Goal: Download file/media

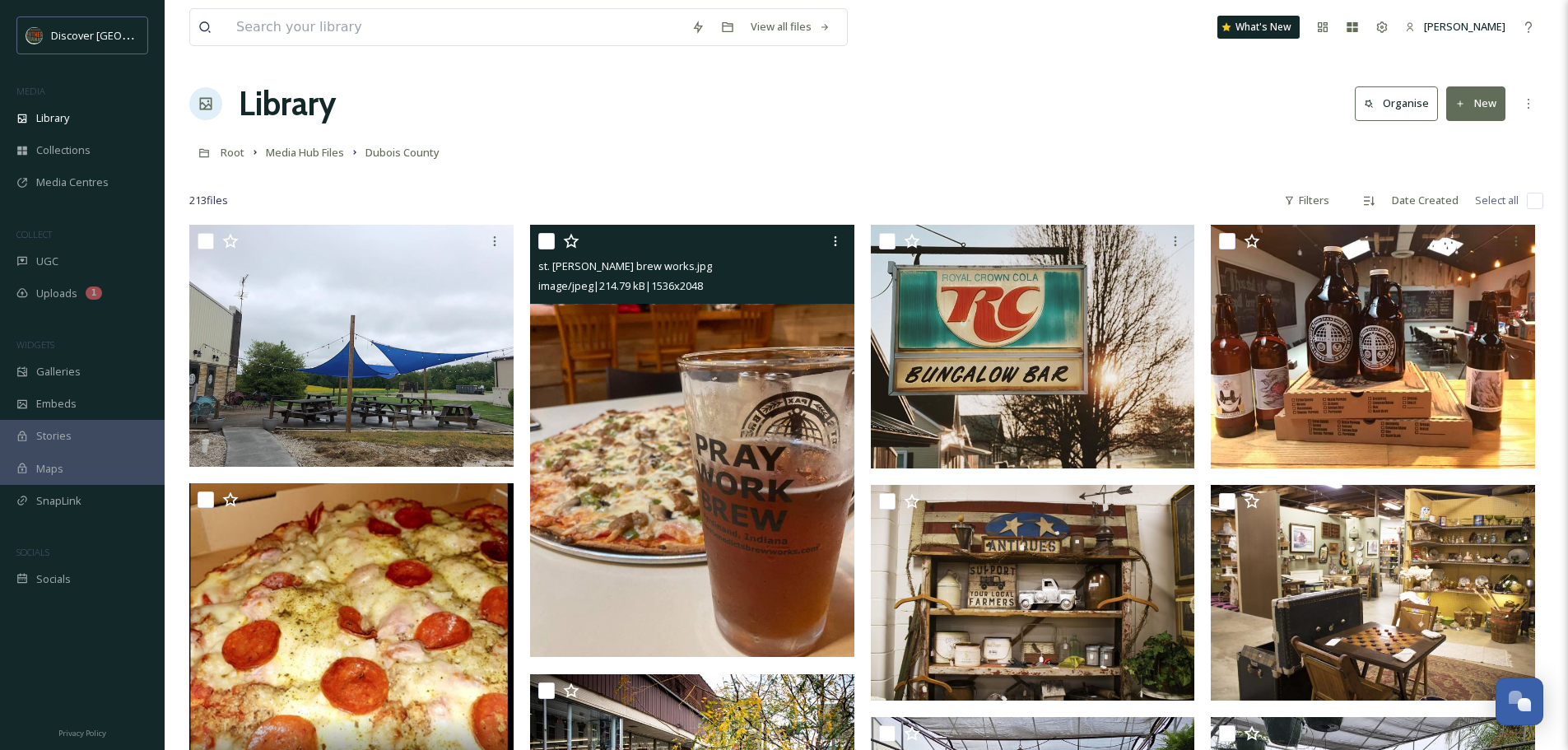
scroll to position [12910, 0]
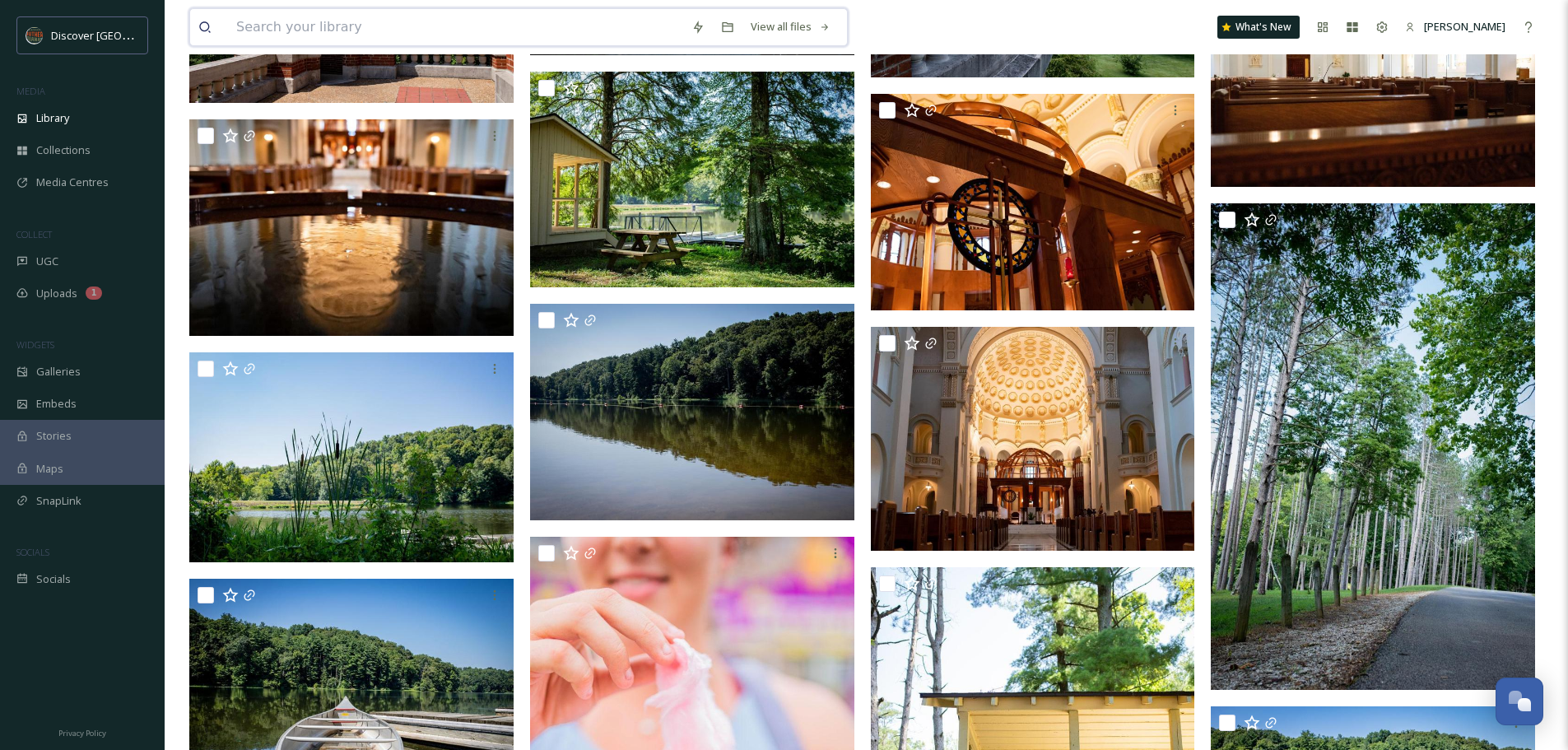
click at [354, 28] on input at bounding box center [456, 27] width 456 height 36
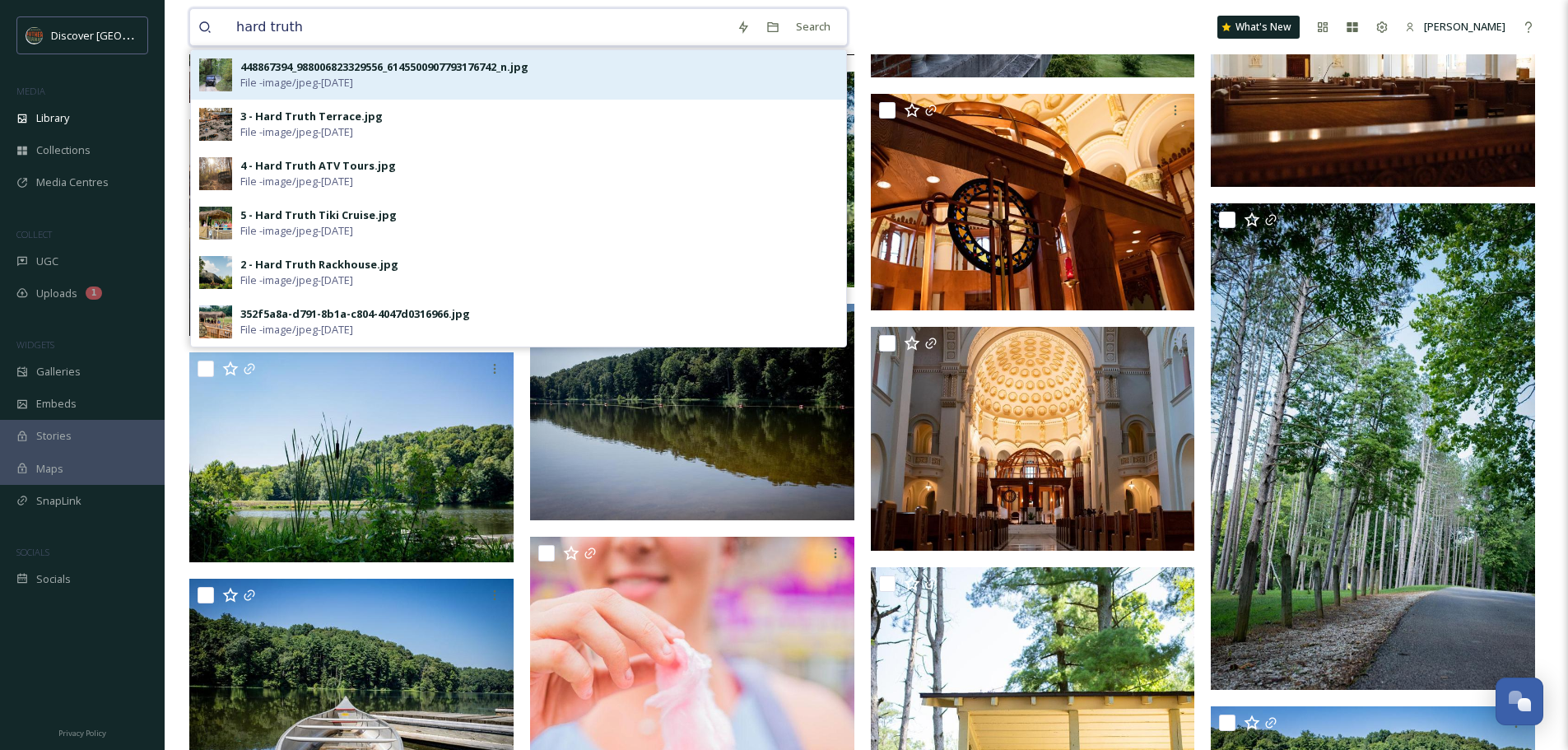
type input "hard truth"
click at [399, 75] on div "448867394_988006823329556_6145500907793176742_n.jpg File - image/jpeg - [DATE]" at bounding box center [539, 75] width 597 height 31
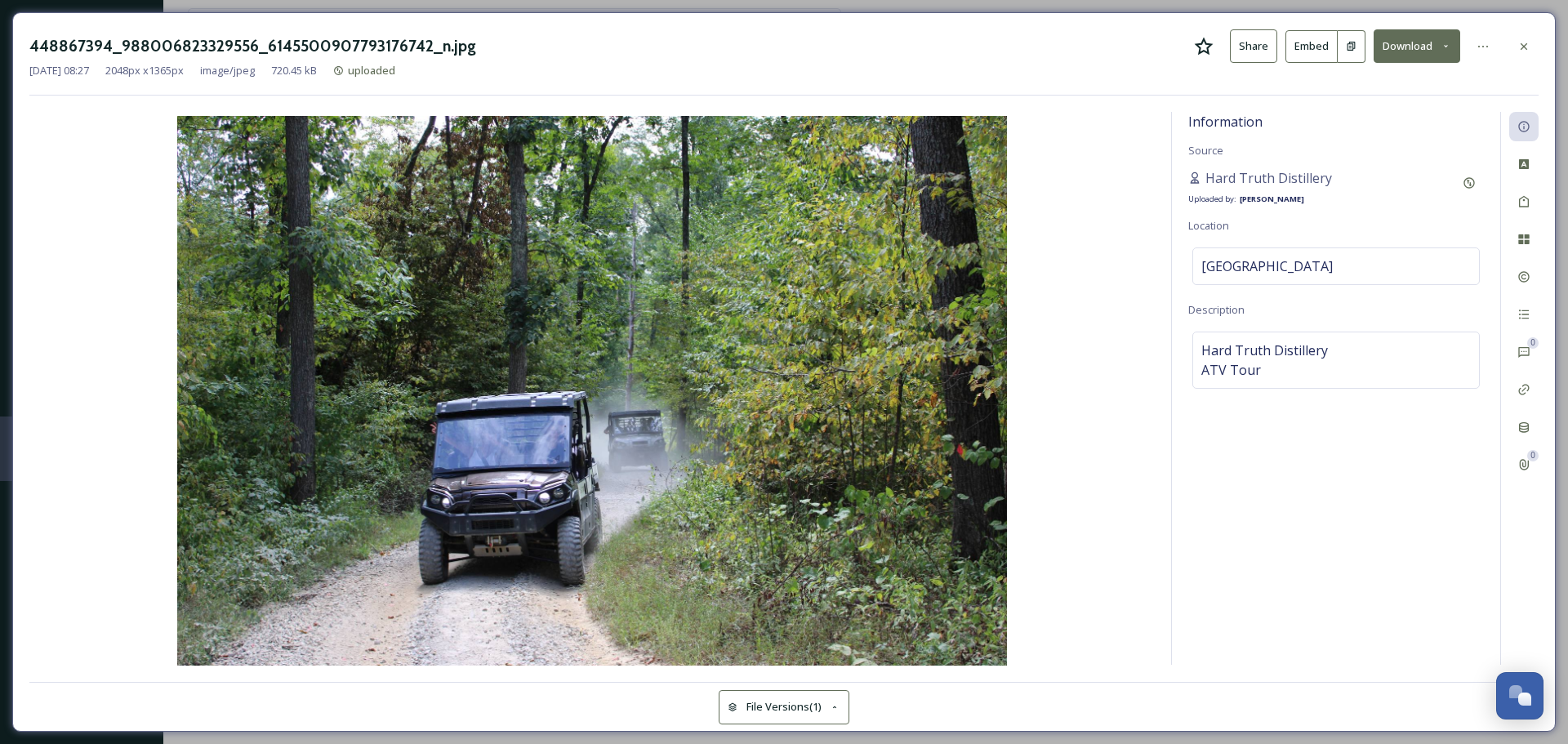
click at [1423, 45] on button "Download" at bounding box center [1416, 46] width 86 height 34
click at [1395, 85] on span "Download Original (2048 x 1365)" at bounding box center [1373, 83] width 155 height 16
click at [1531, 44] on div at bounding box center [1523, 46] width 29 height 29
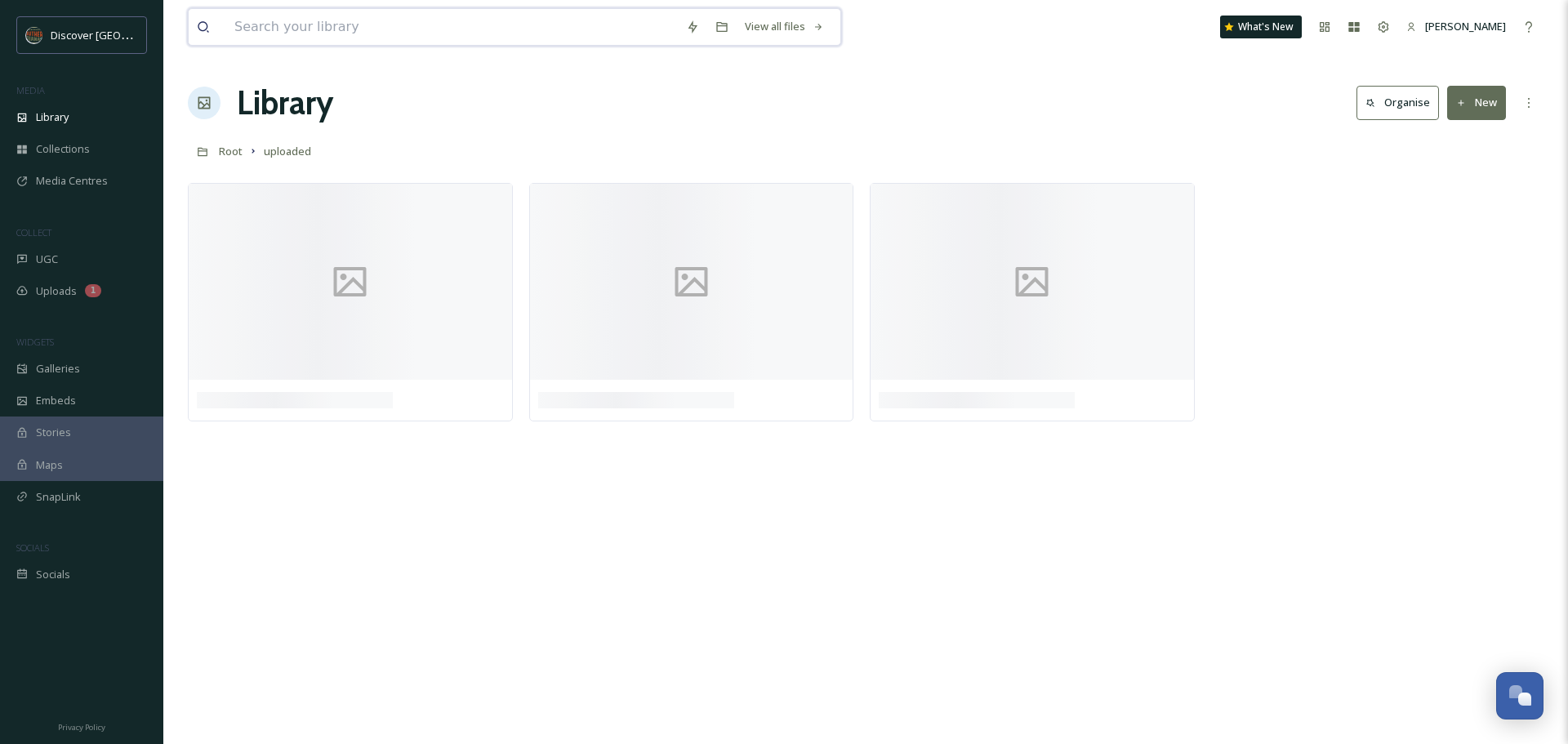
click at [370, 24] on input at bounding box center [452, 27] width 452 height 36
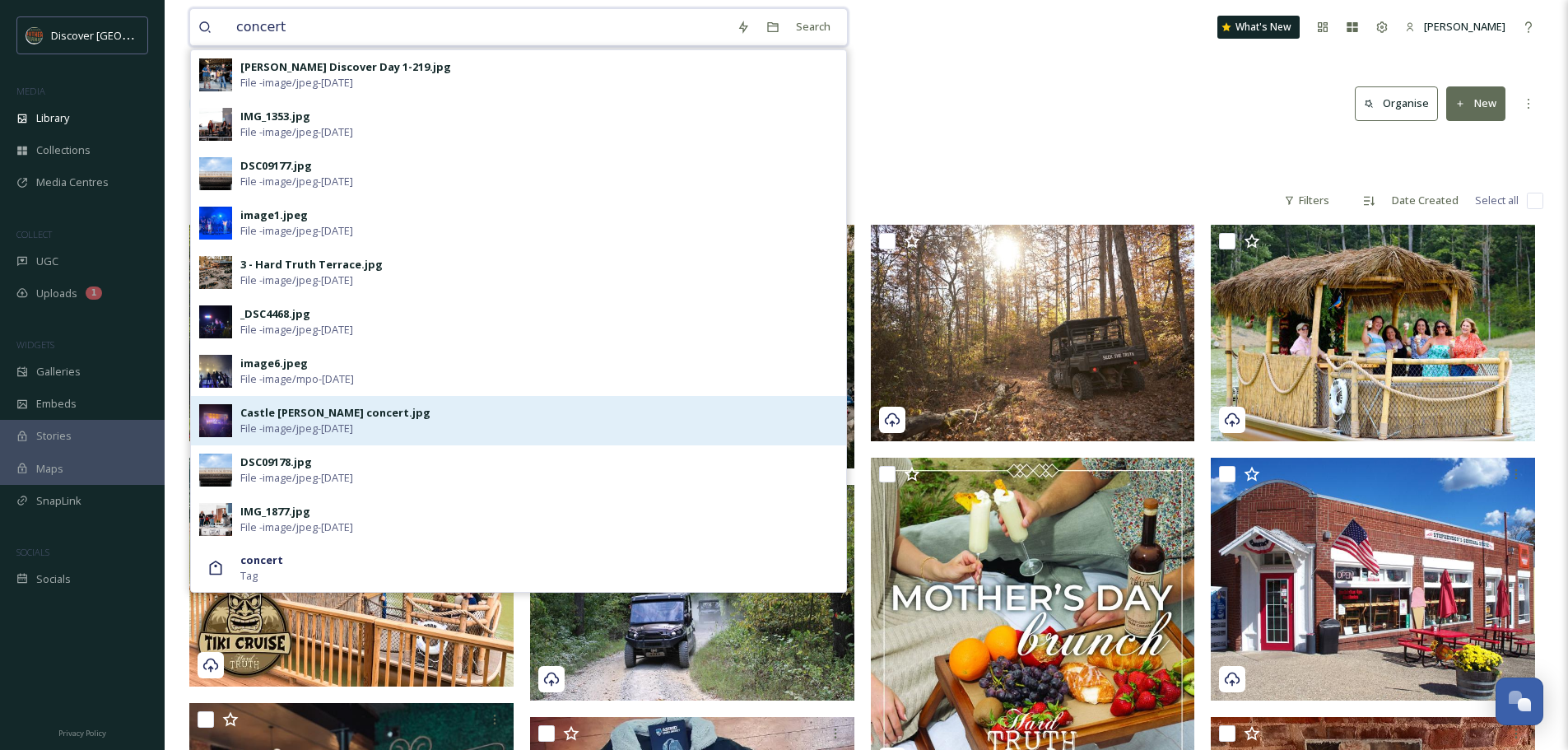
type input "concert"
click at [317, 415] on div "Castle [PERSON_NAME] concert.jpg" at bounding box center [335, 413] width 190 height 16
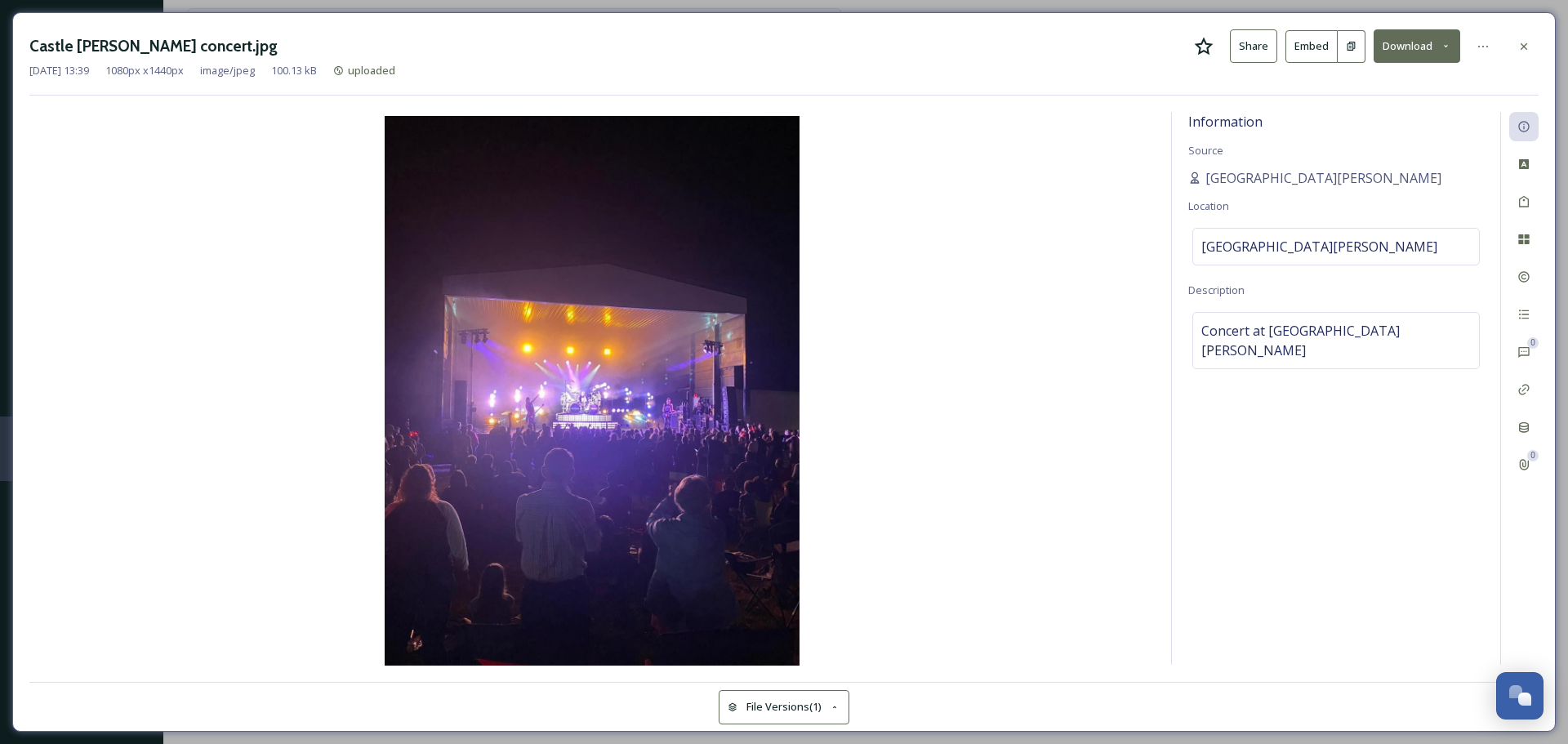
click at [1411, 41] on button "Download" at bounding box center [1416, 46] width 86 height 34
click at [1381, 75] on div "Download Original (1080 x 1440)" at bounding box center [1374, 83] width 171 height 32
click at [1516, 48] on div at bounding box center [1523, 46] width 29 height 29
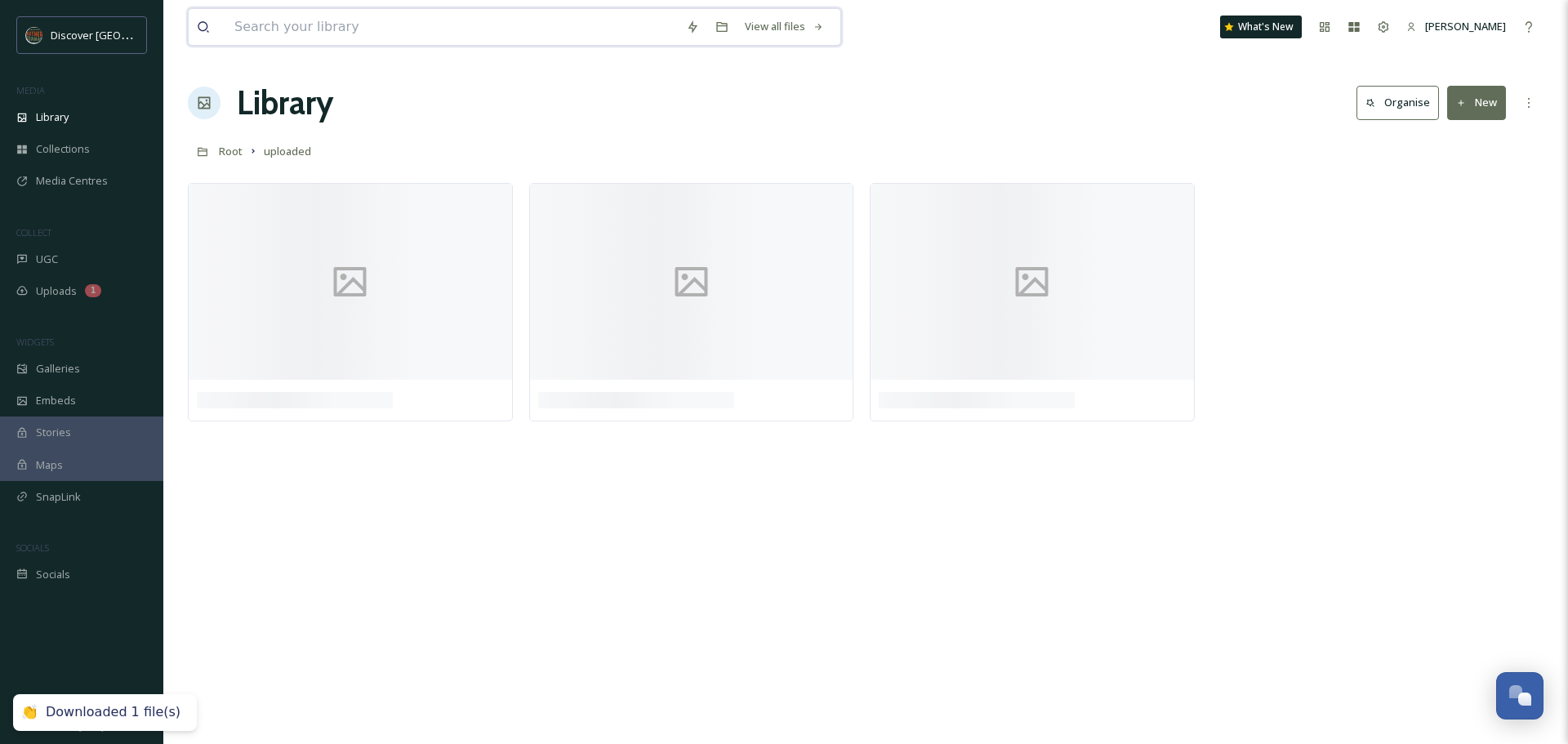
click at [295, 35] on input at bounding box center [452, 27] width 452 height 36
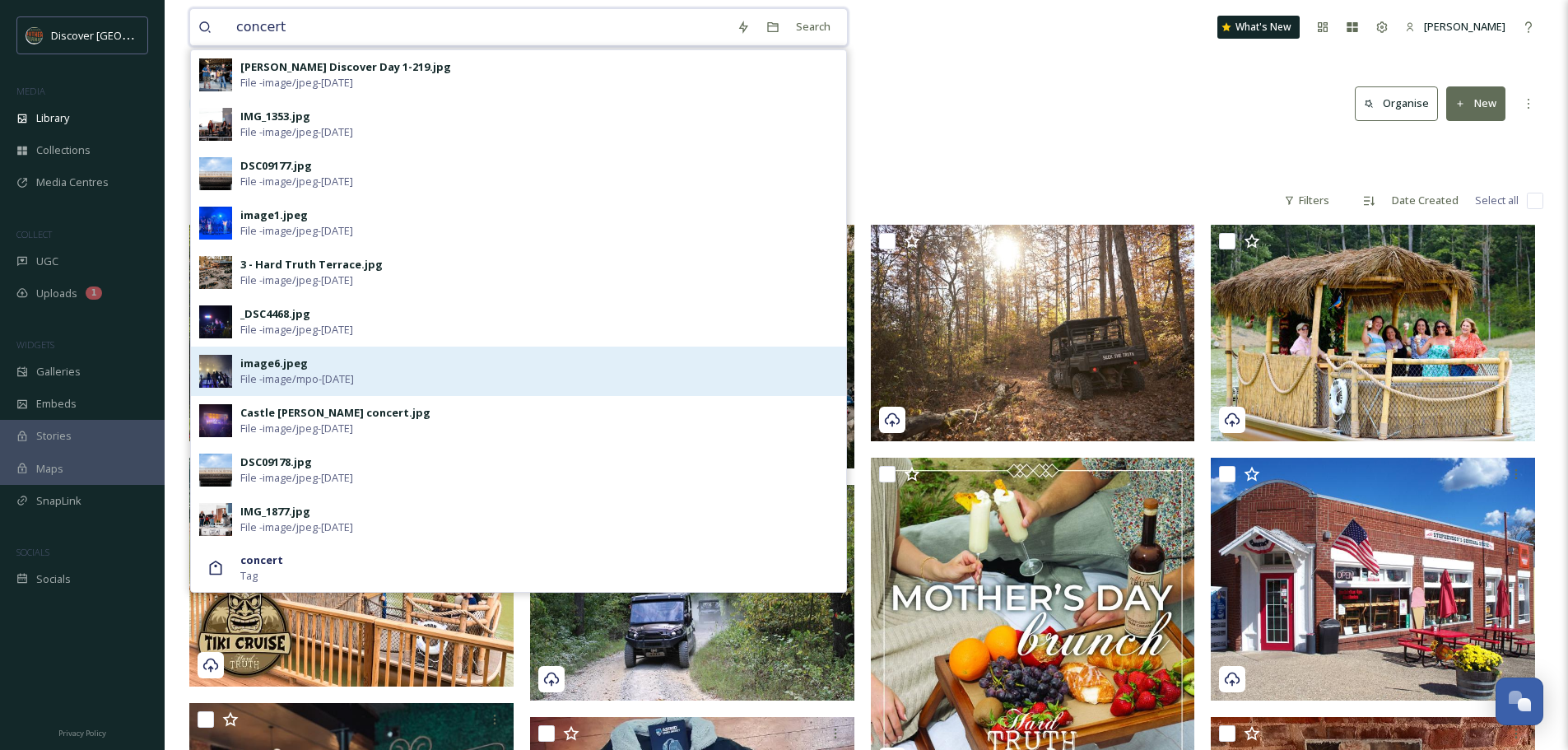
type input "concert"
click at [265, 363] on div "image6.jpeg" at bounding box center [273, 363] width 67 height 16
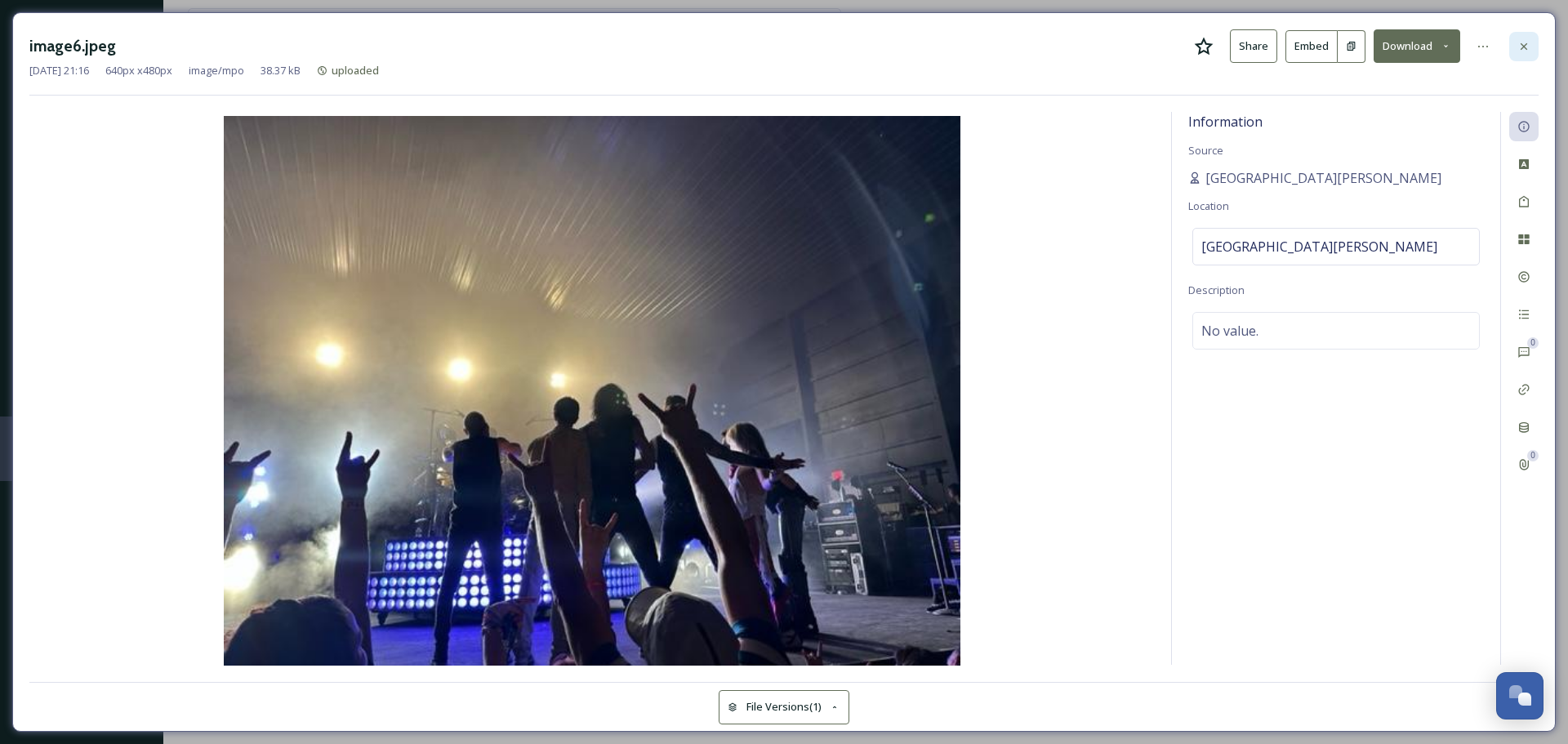
click at [1525, 50] on icon at bounding box center [1524, 47] width 13 height 13
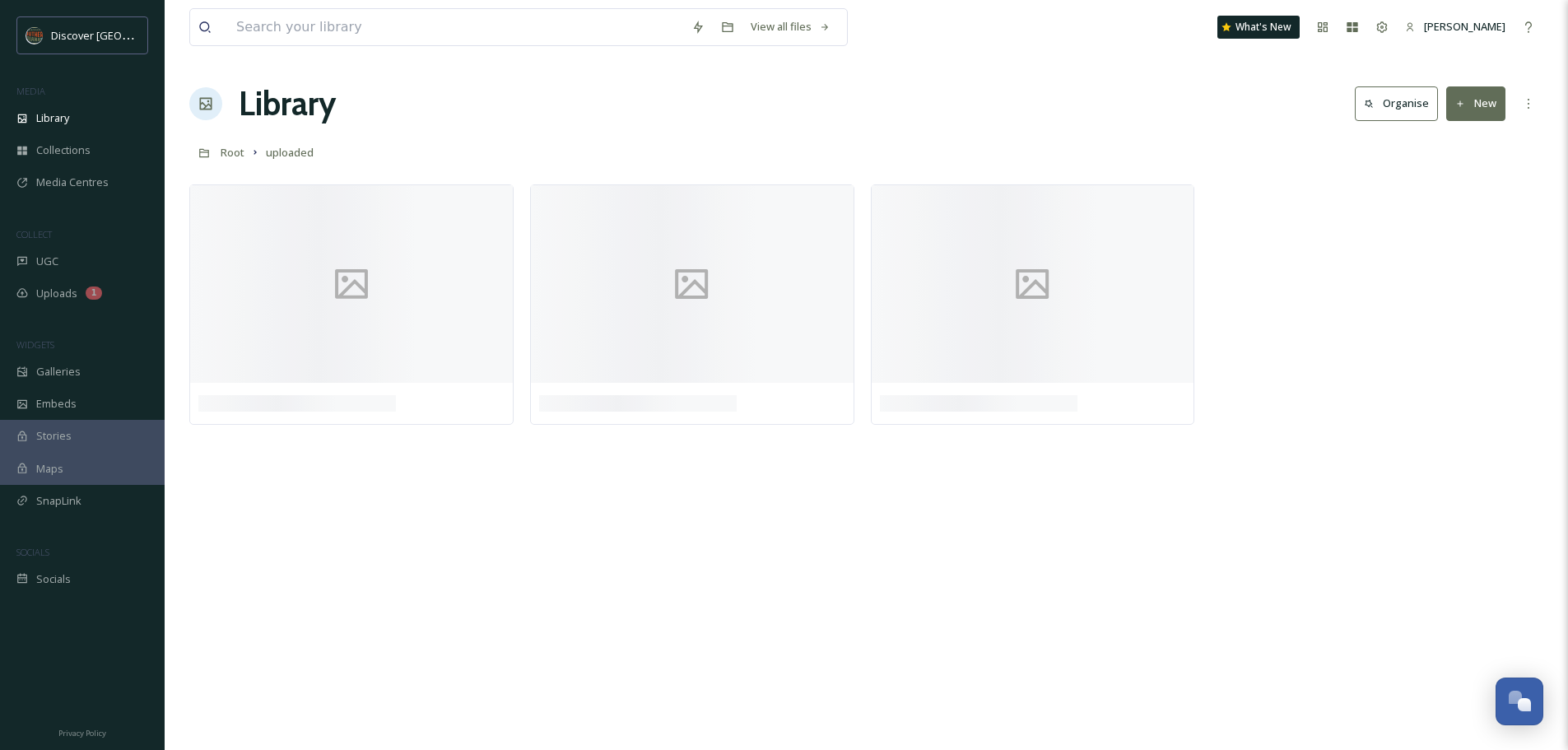
click at [347, 45] on div "View all files" at bounding box center [518, 27] width 659 height 38
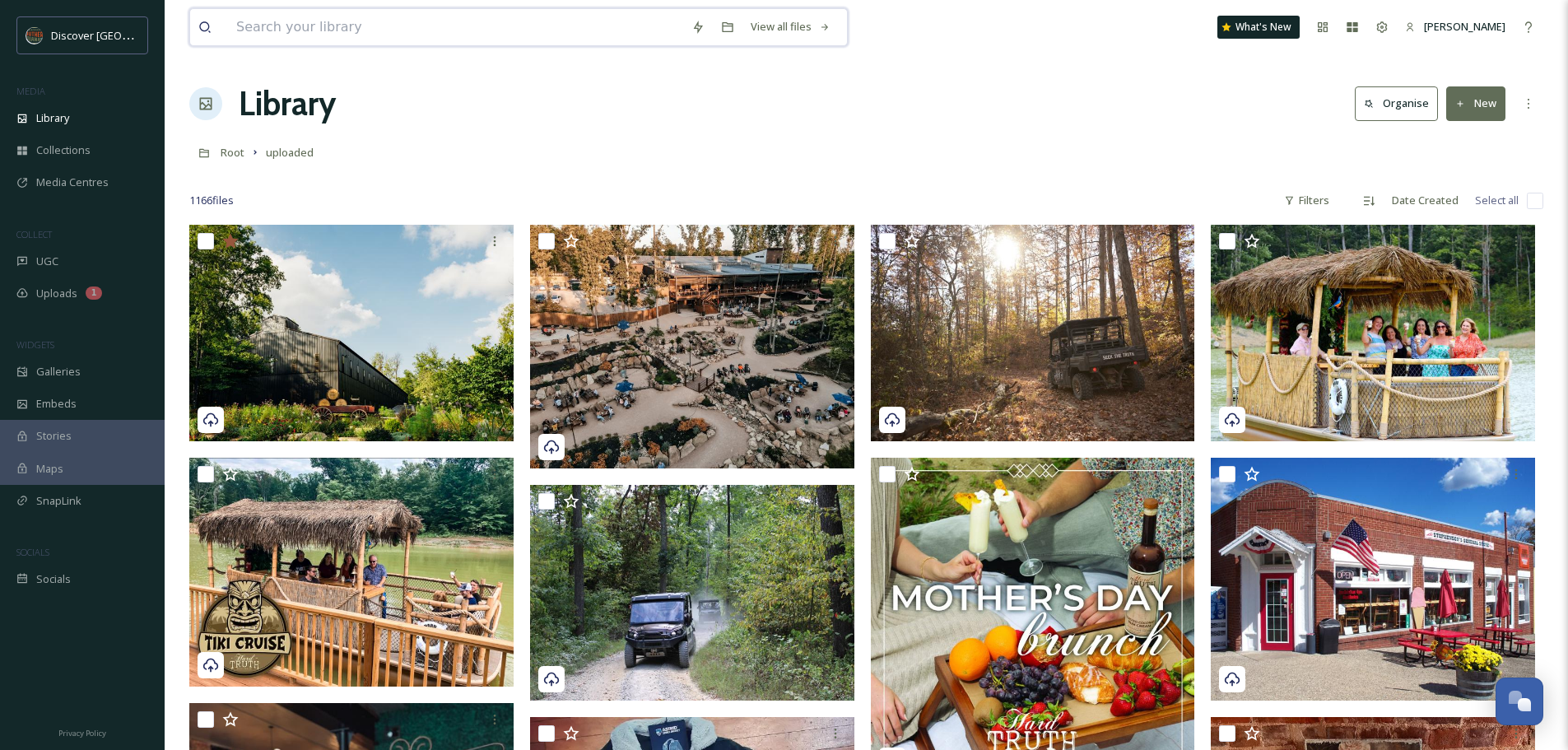
click at [342, 31] on input at bounding box center [456, 27] width 456 height 36
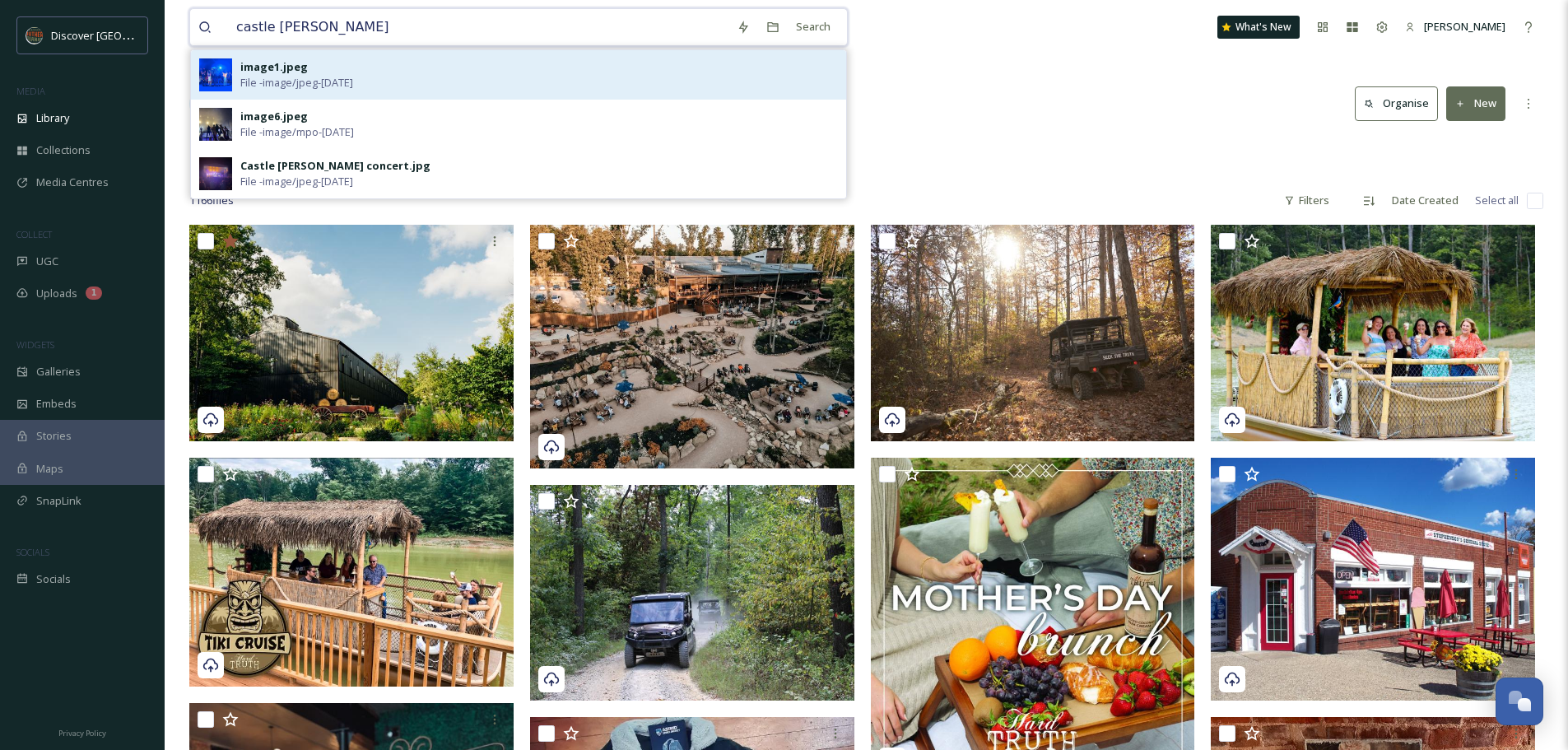
type input "castle [PERSON_NAME]"
click at [321, 64] on div "image1.jpeg File - image/jpeg - [DATE]" at bounding box center [539, 75] width 597 height 31
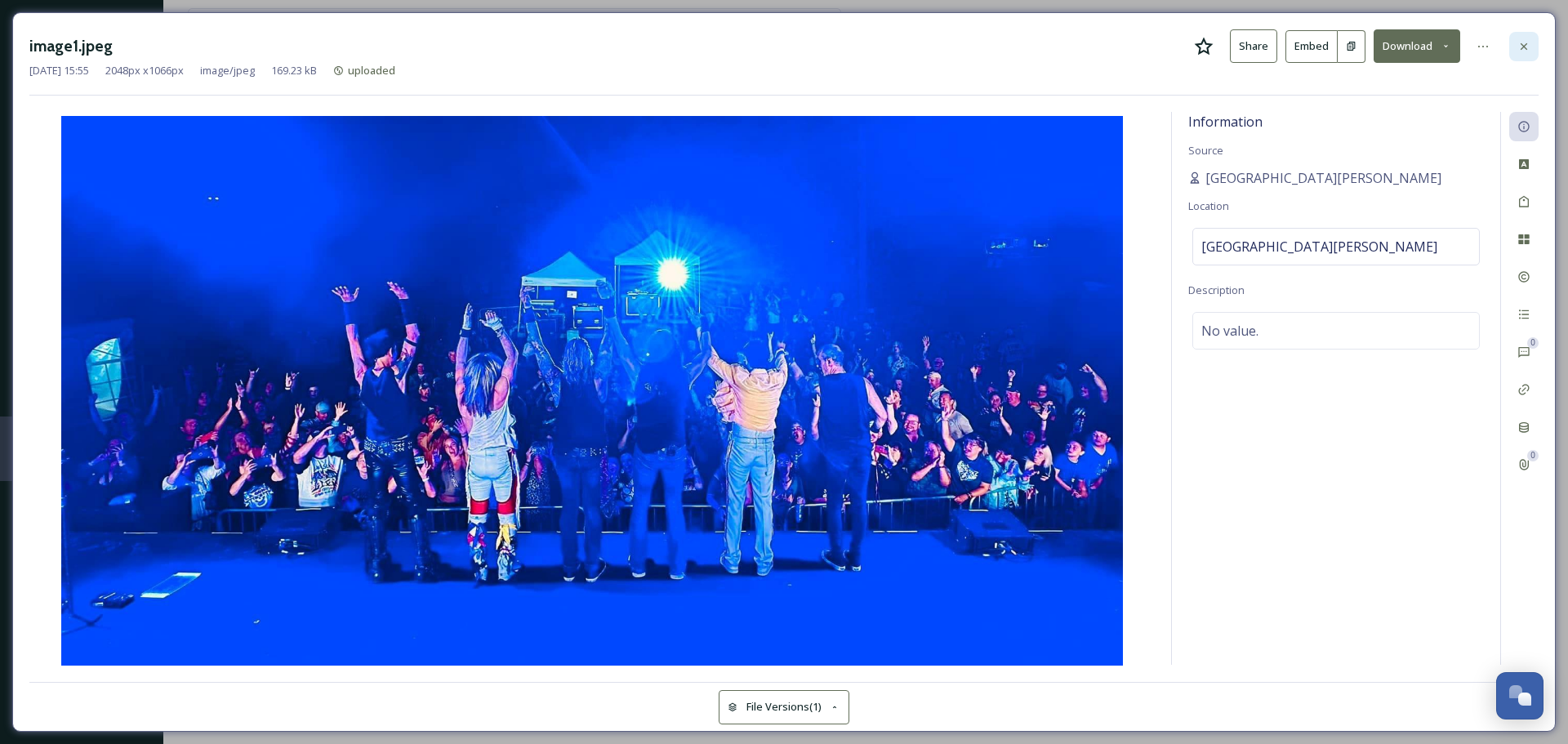
click at [1524, 48] on icon at bounding box center [1524, 47] width 13 height 13
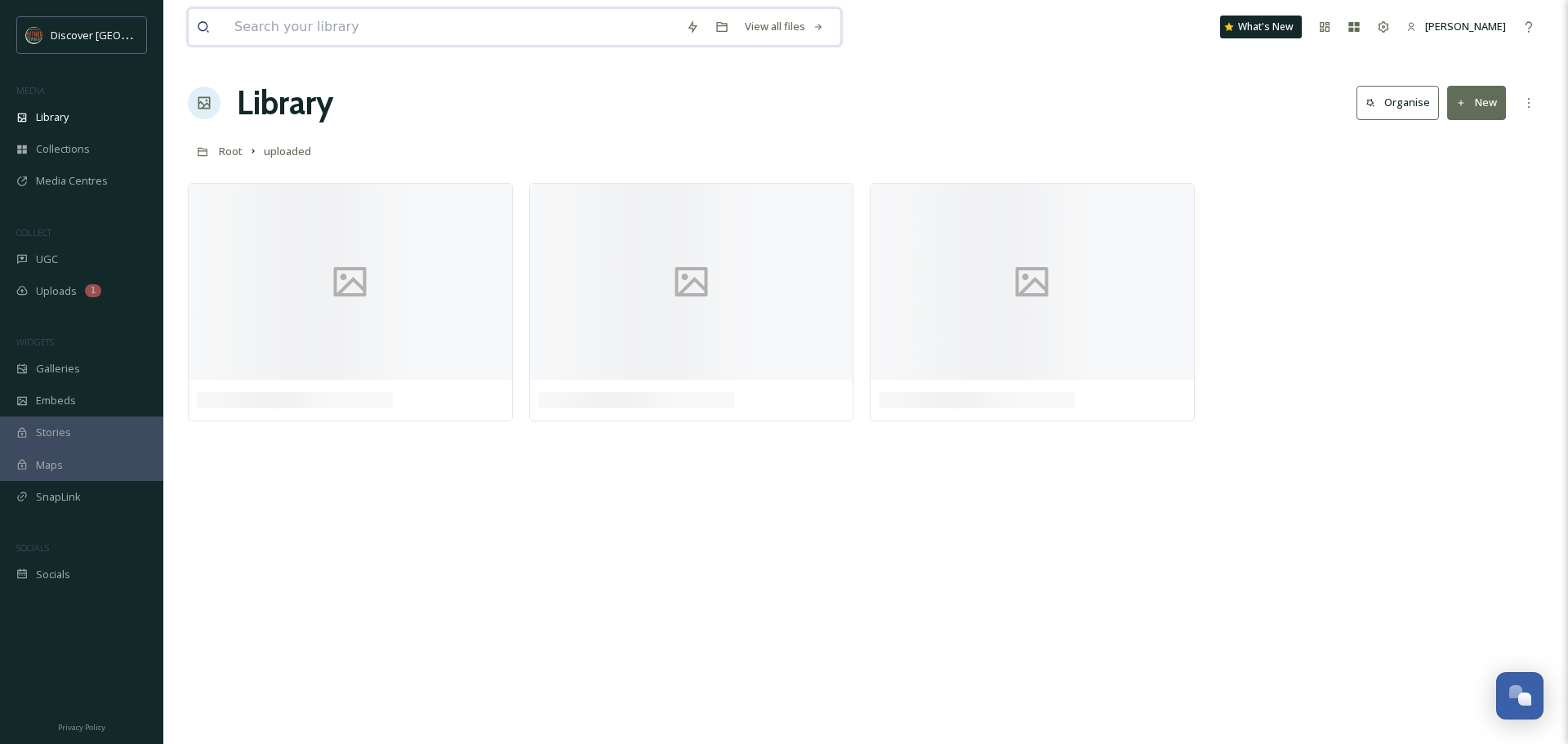
click at [365, 34] on input at bounding box center [452, 27] width 452 height 36
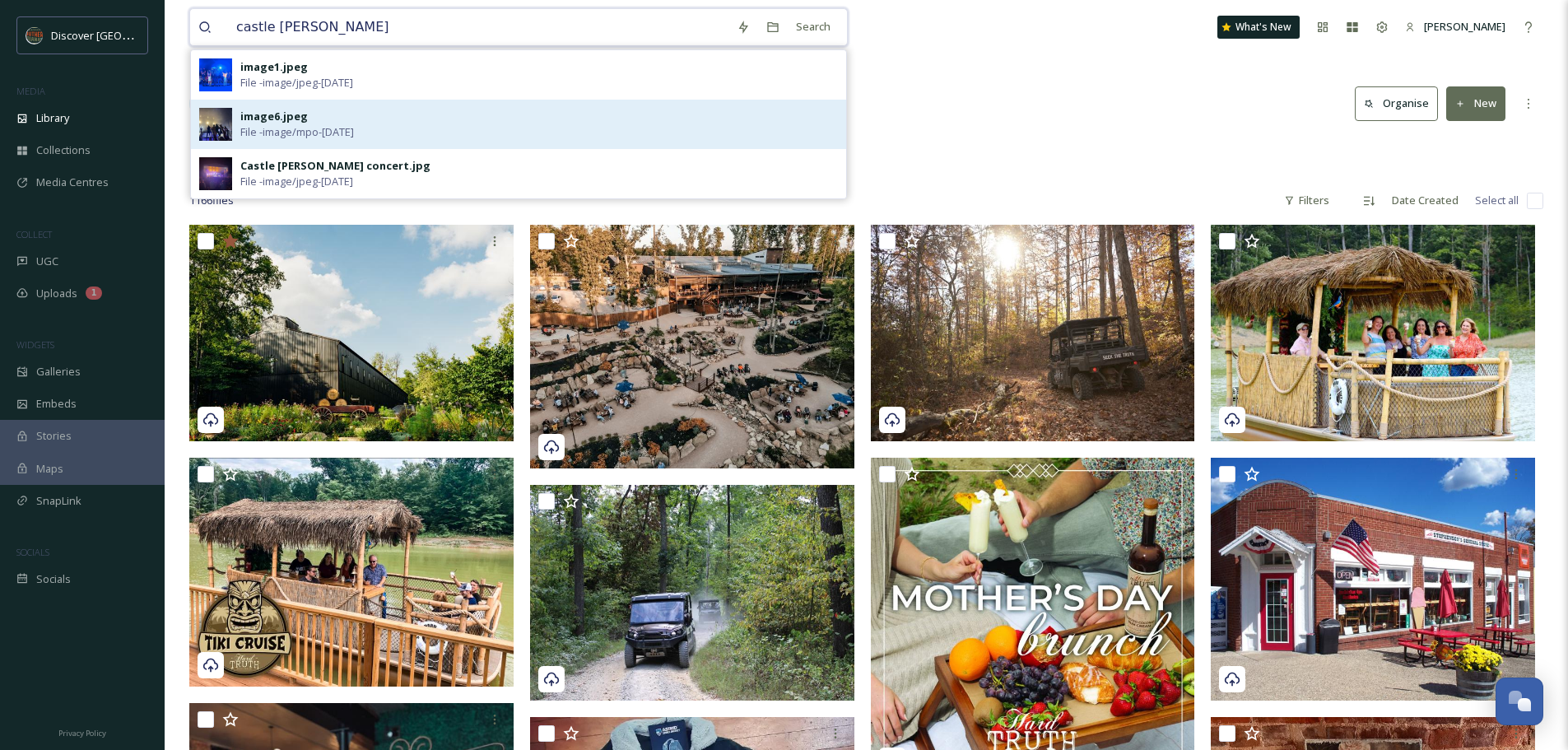
type input "castle [PERSON_NAME]"
click at [321, 118] on div "image6.jpeg File - image/mpo - [DATE]" at bounding box center [539, 124] width 597 height 31
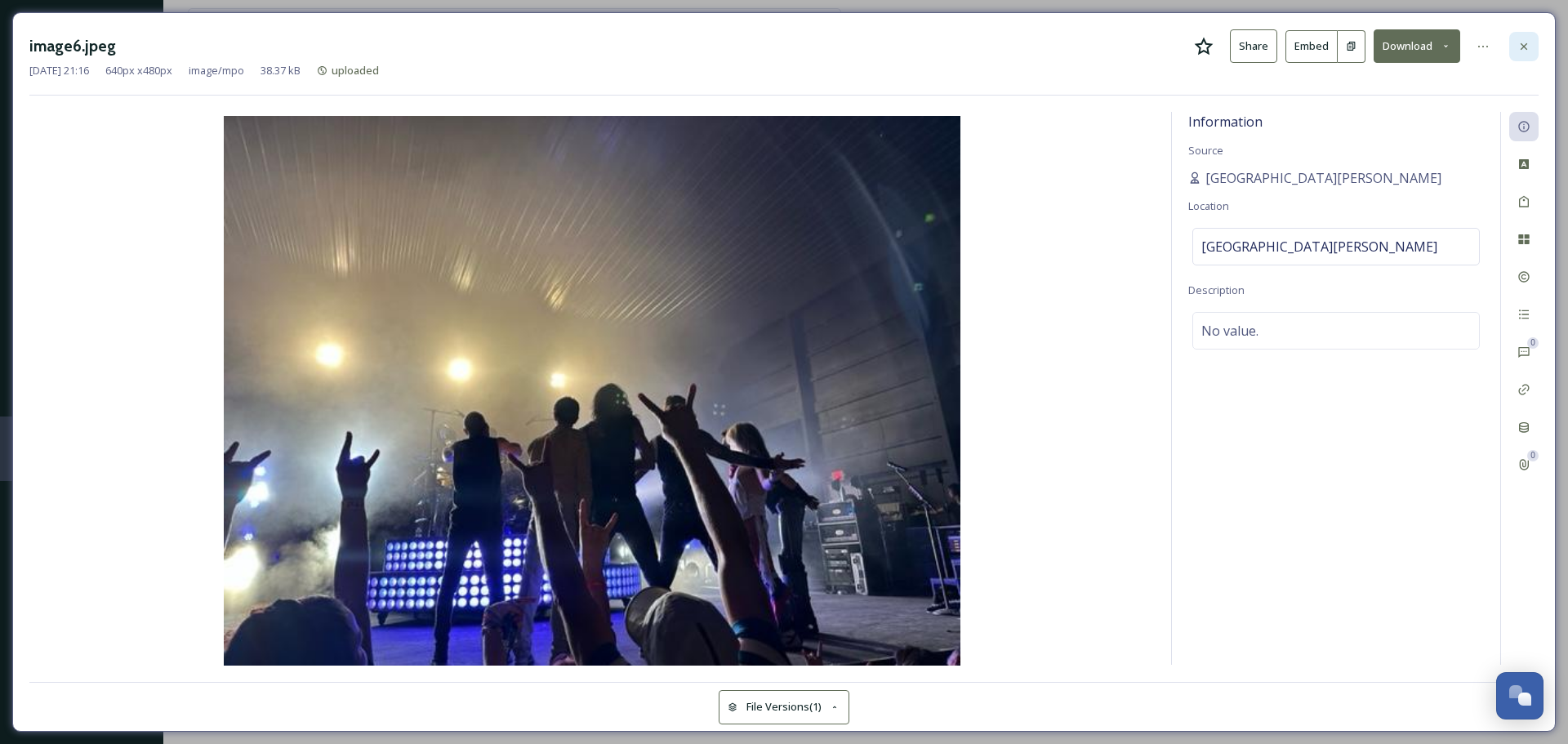
click at [1524, 46] on icon at bounding box center [1523, 45] width 7 height 7
